Goal: Find specific page/section: Find specific page/section

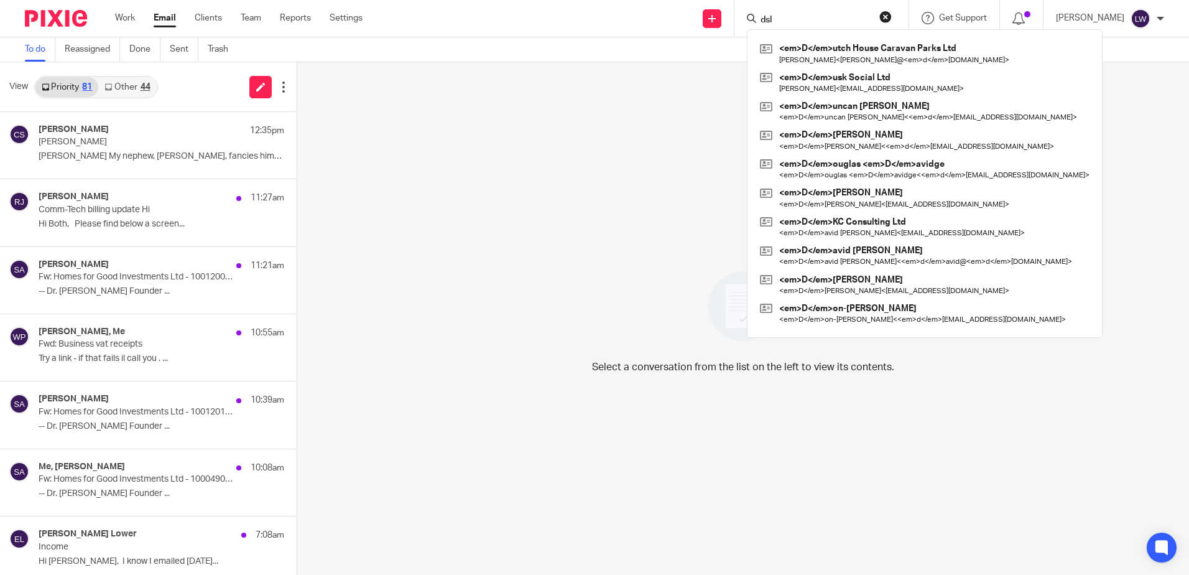
scroll to position [311, 0]
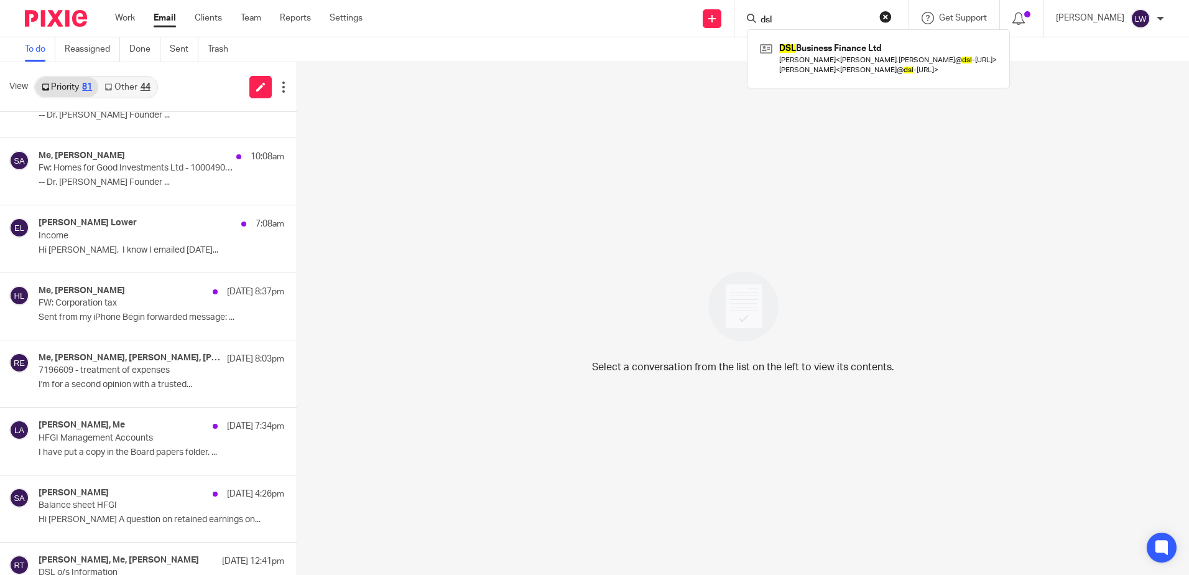
type input "dsl"
click button "submit" at bounding box center [0, 0] width 0 height 0
click at [577, 206] on div "Select a conversation from the list on the left to view its contents." at bounding box center [743, 318] width 892 height 513
click at [801, 19] on input "Search" at bounding box center [816, 20] width 112 height 11
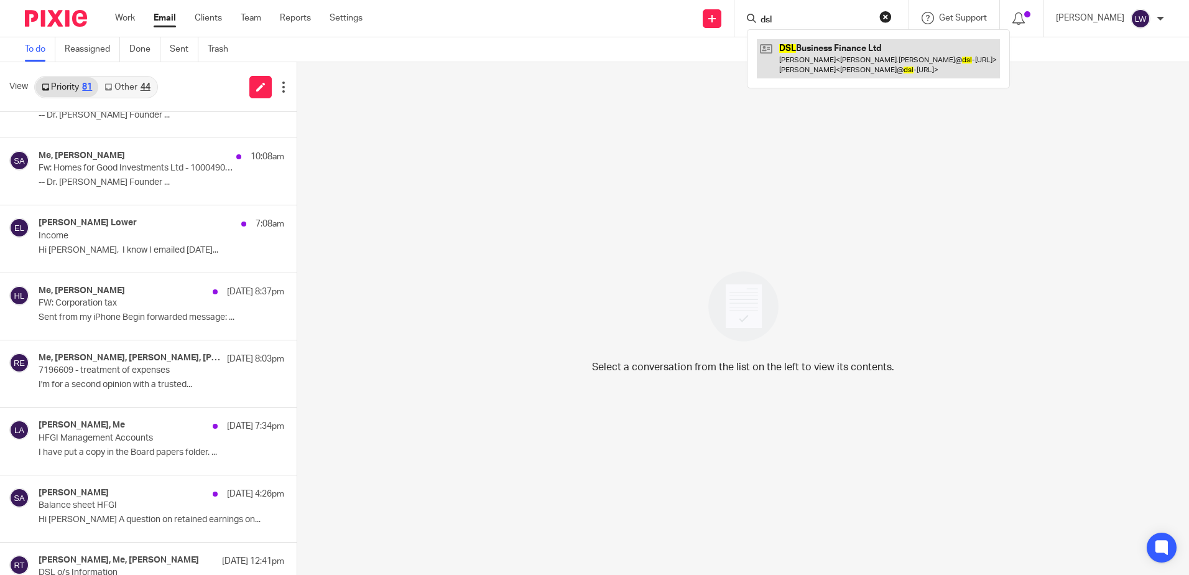
type input "dsl"
click at [837, 64] on link at bounding box center [878, 58] width 243 height 39
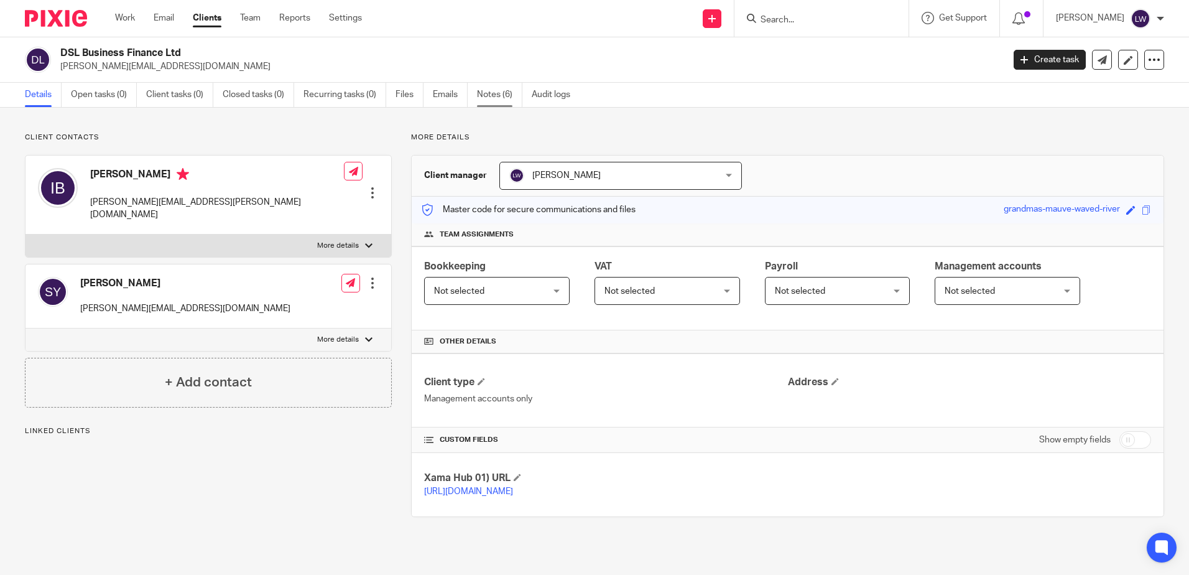
click at [491, 90] on link "Notes (6)" at bounding box center [499, 95] width 45 height 24
